Goal: Check status: Check status

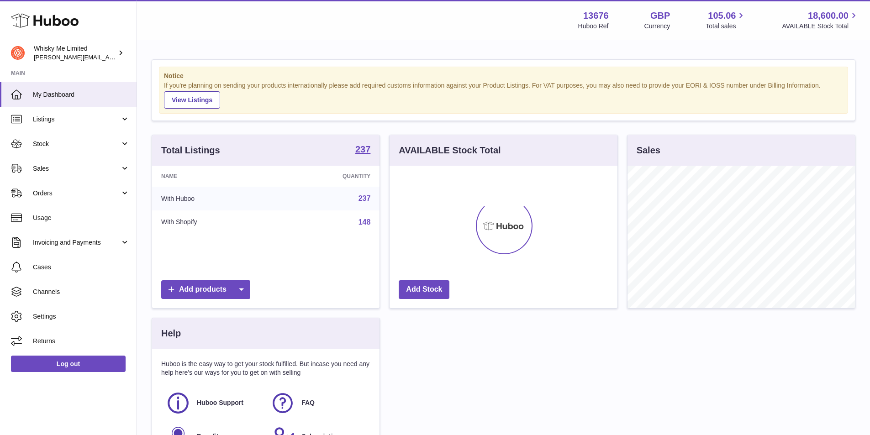
scroll to position [142, 228]
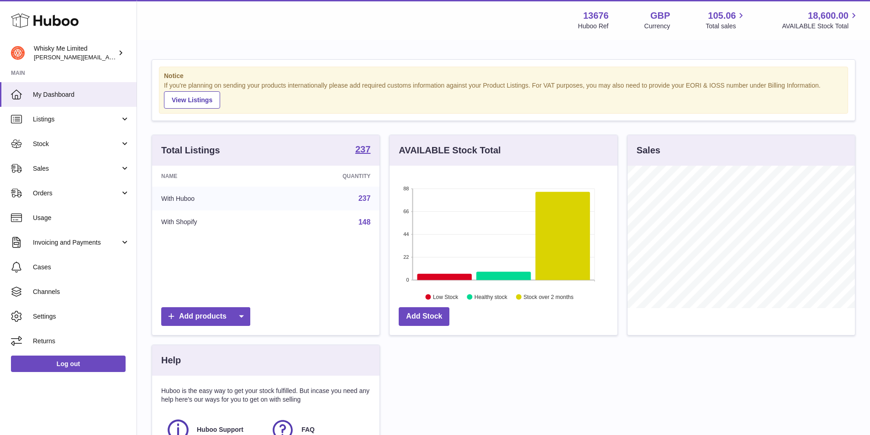
click at [73, 173] on link "Sales" at bounding box center [68, 168] width 136 height 25
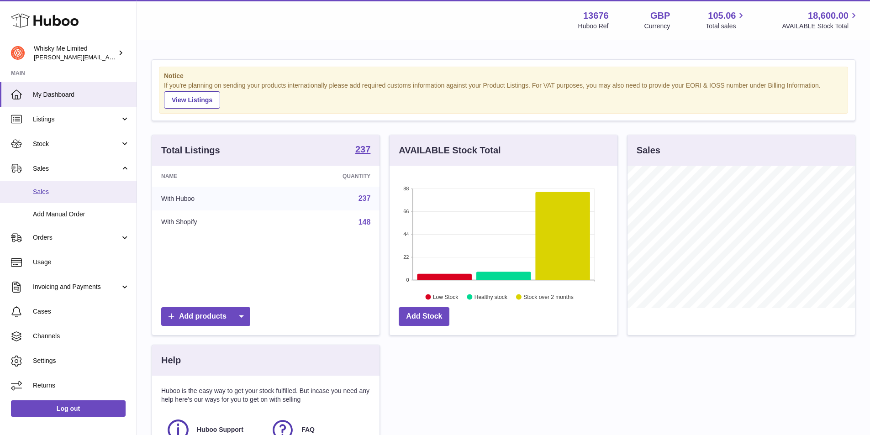
click at [72, 189] on span "Sales" at bounding box center [81, 192] width 97 height 9
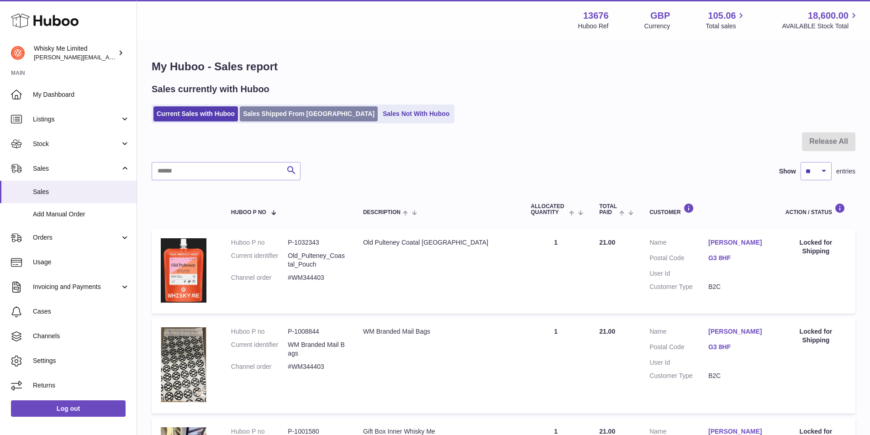
click at [311, 117] on link "Sales Shipped From [GEOGRAPHIC_DATA]" at bounding box center [309, 113] width 138 height 15
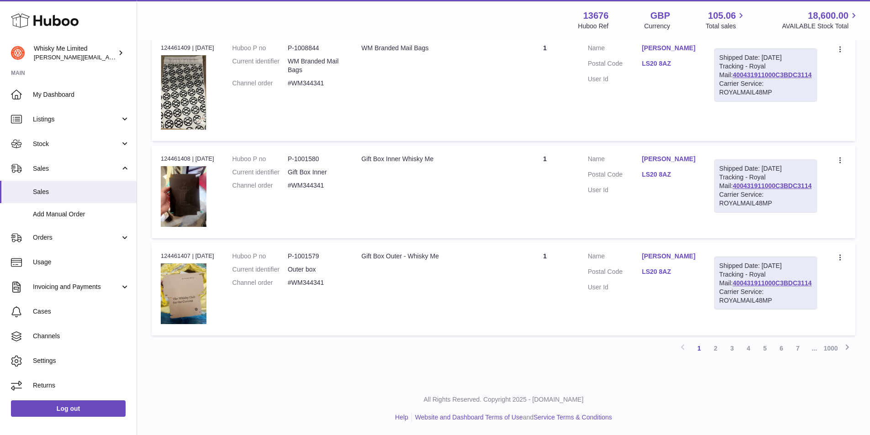
scroll to position [1000, 0]
click at [712, 345] on link "2" at bounding box center [715, 348] width 16 height 16
click at [733, 347] on link "3" at bounding box center [731, 348] width 16 height 16
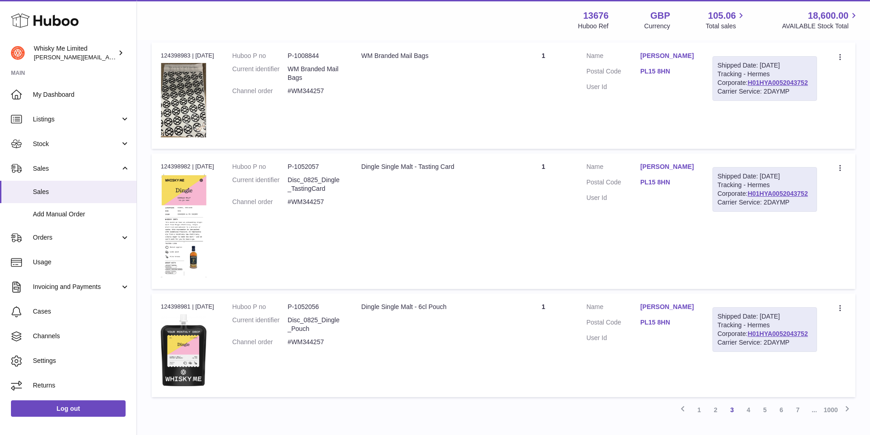
scroll to position [1000, 0]
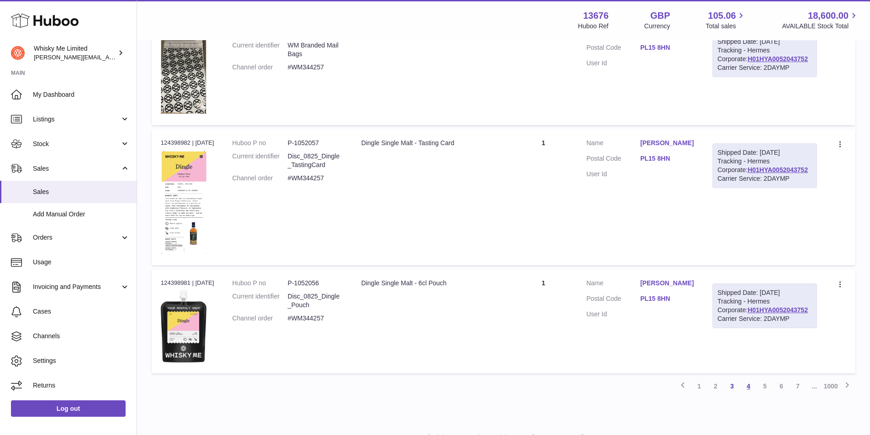
click at [746, 394] on link "4" at bounding box center [748, 386] width 16 height 16
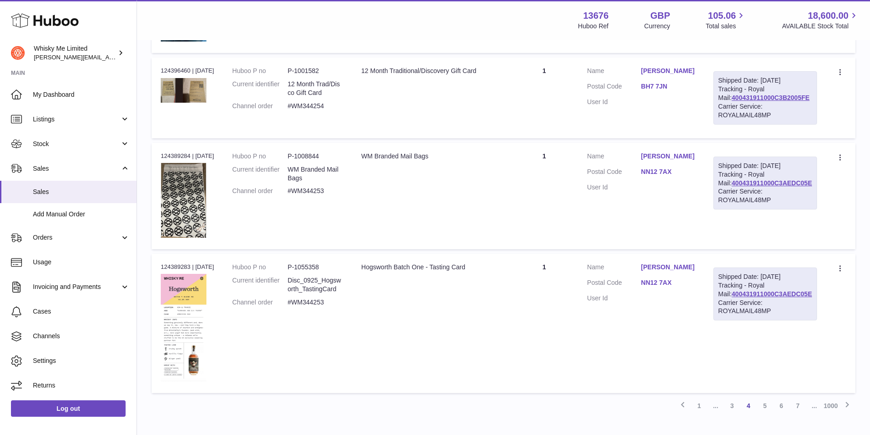
scroll to position [992, 0]
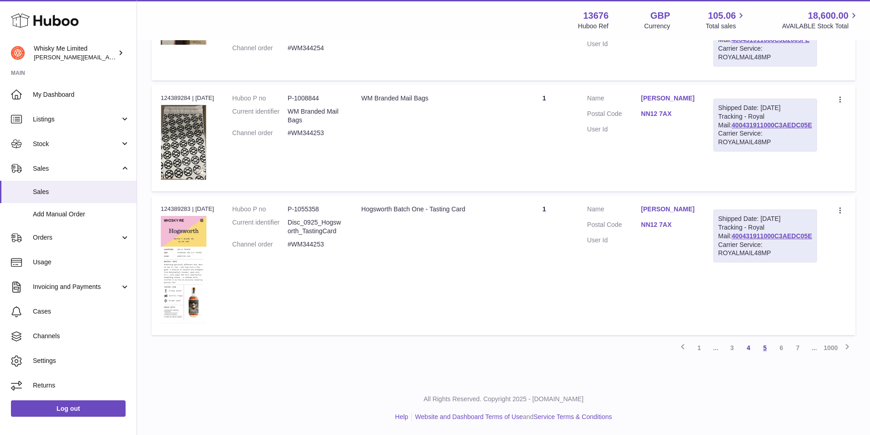
click at [761, 350] on link "5" at bounding box center [764, 348] width 16 height 16
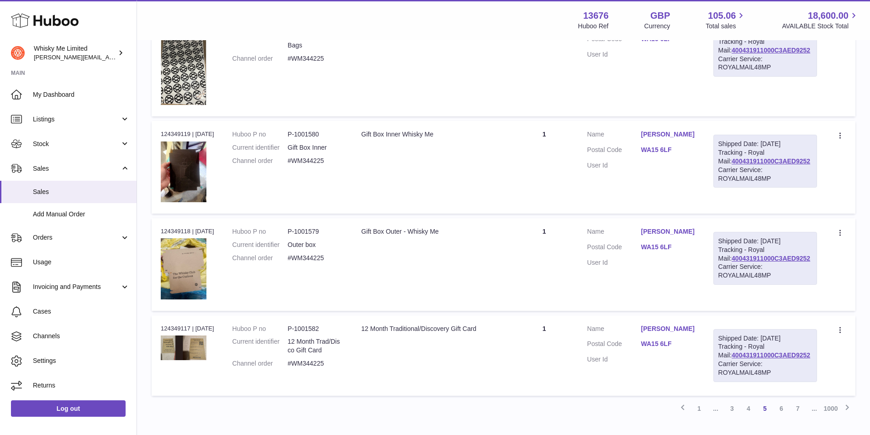
scroll to position [902, 0]
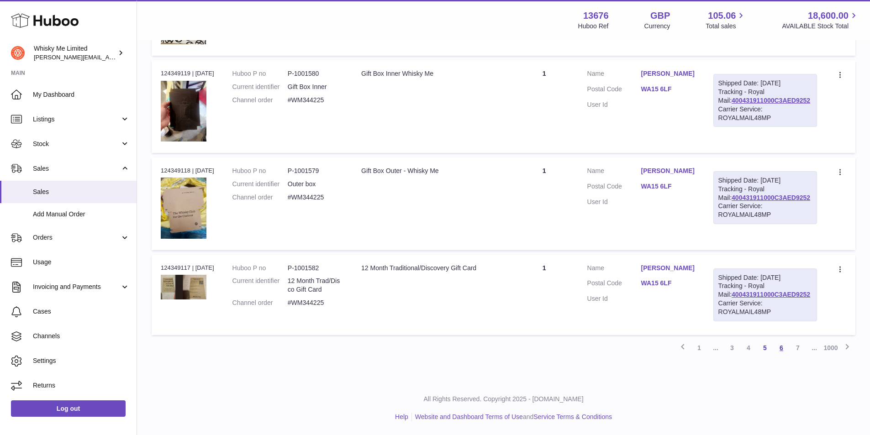
click at [778, 351] on link "6" at bounding box center [781, 348] width 16 height 16
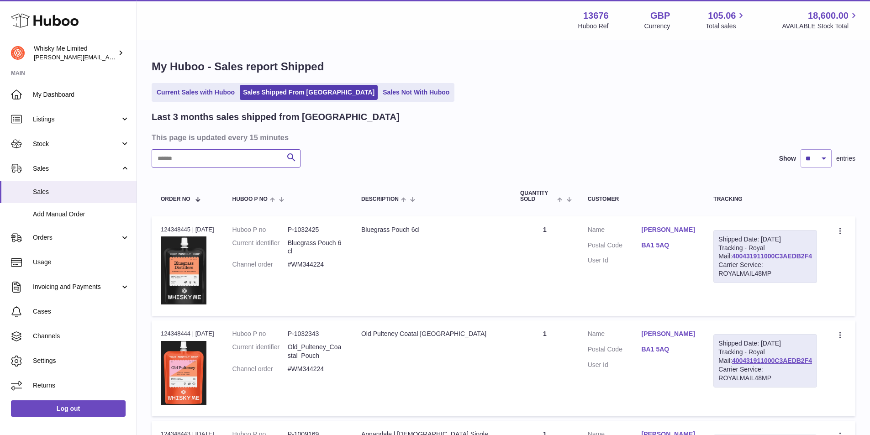
click at [252, 166] on input "text" at bounding box center [226, 158] width 149 height 18
paste input "********"
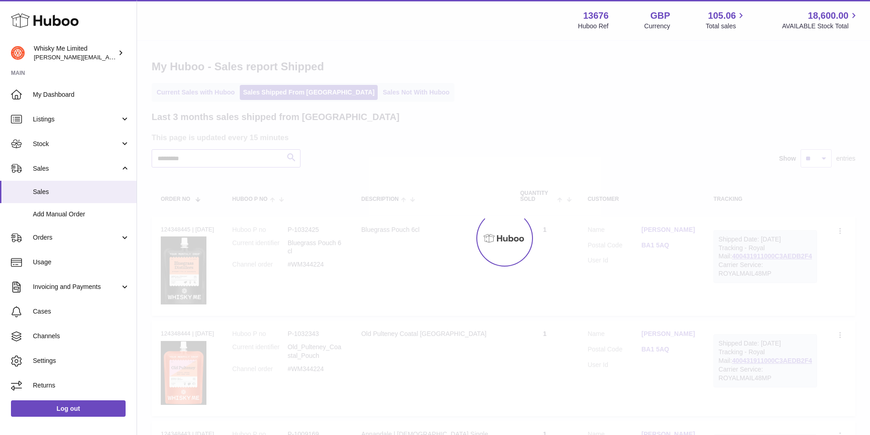
type input "********"
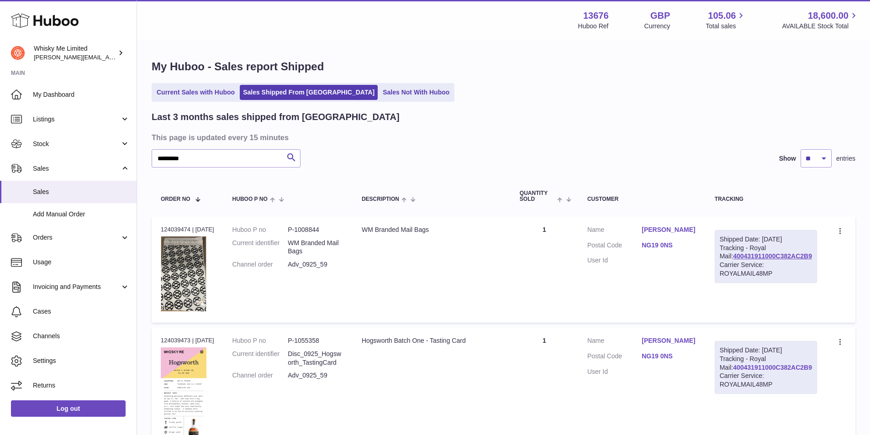
click at [767, 371] on link "400431911000C382AC2B9" at bounding box center [772, 367] width 79 height 7
